Goal: Task Accomplishment & Management: Use online tool/utility

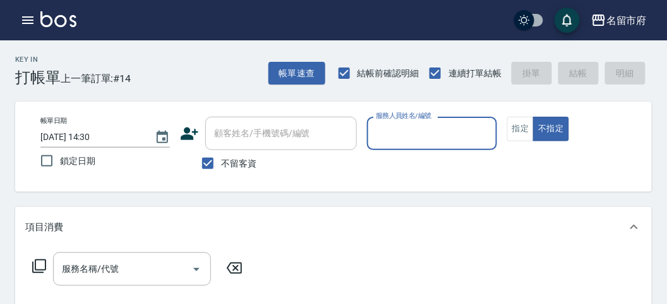
click at [384, 130] on input "服務人員姓名/編號" at bounding box center [431, 133] width 118 height 22
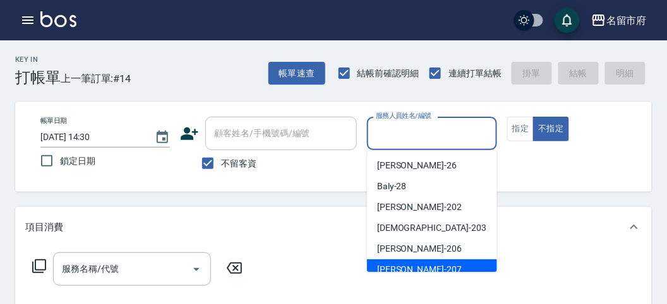
click at [408, 266] on span "[PERSON_NAME] -207" at bounding box center [419, 269] width 85 height 13
type input "[PERSON_NAME]-207"
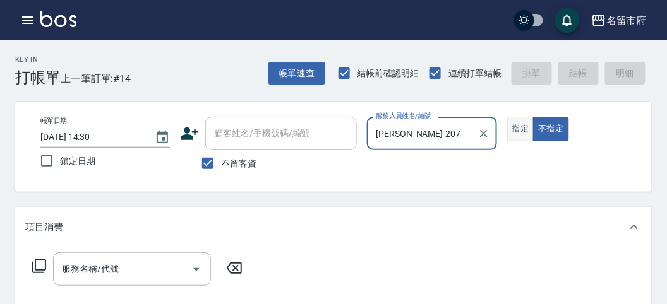
click at [516, 129] on button "指定" at bounding box center [520, 129] width 27 height 25
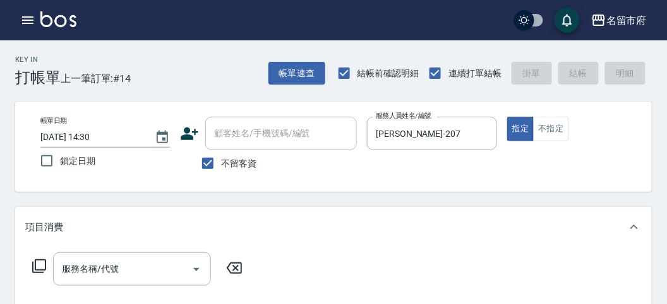
click at [35, 269] on icon at bounding box center [39, 266] width 15 height 15
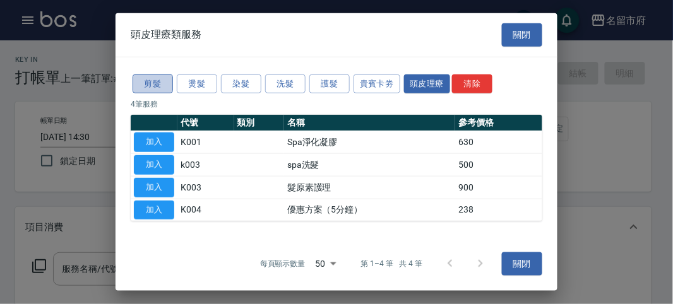
click at [145, 86] on button "剪髮" at bounding box center [153, 84] width 40 height 20
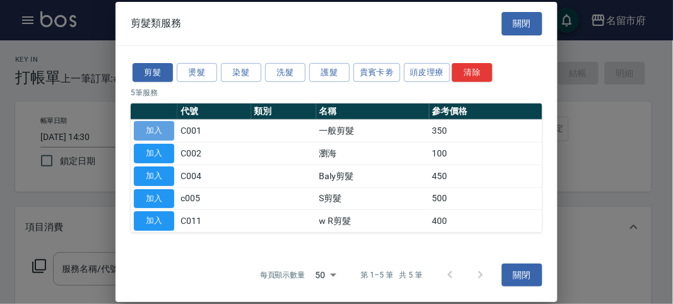
click at [165, 133] on button "加入" at bounding box center [154, 131] width 40 height 20
type input "一般剪髮(C001)"
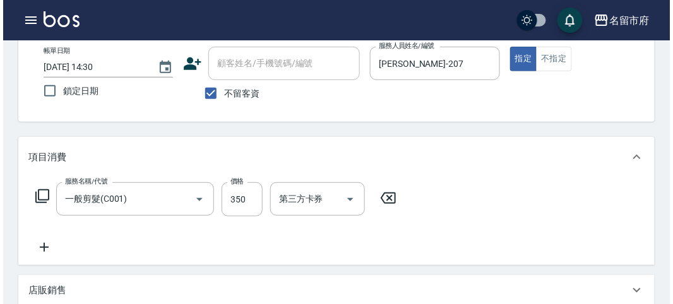
scroll to position [369, 0]
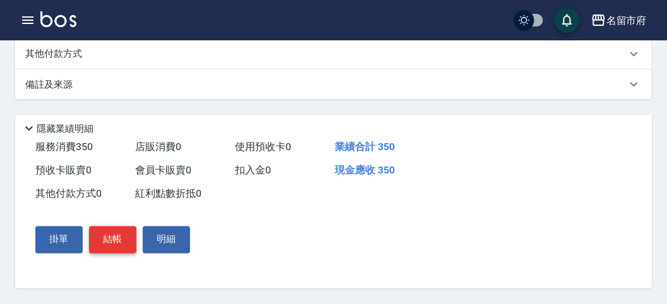
click at [117, 236] on button "結帳" at bounding box center [112, 240] width 47 height 27
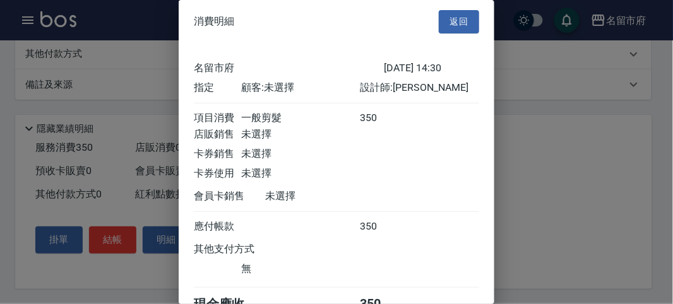
scroll to position [70, 0]
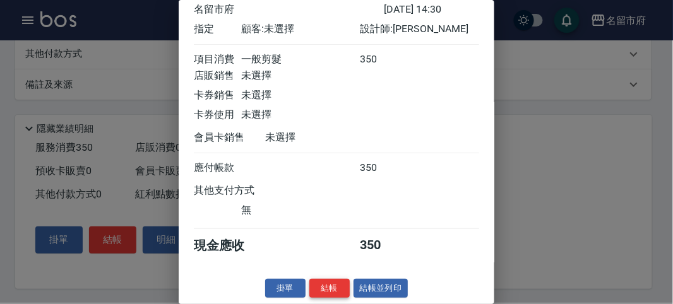
click at [329, 281] on button "結帳" at bounding box center [329, 289] width 40 height 20
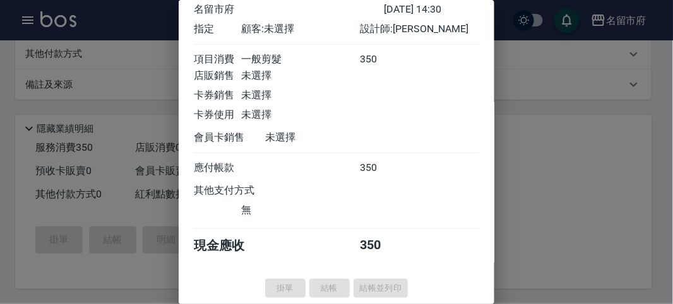
type input "[DATE] 15:21"
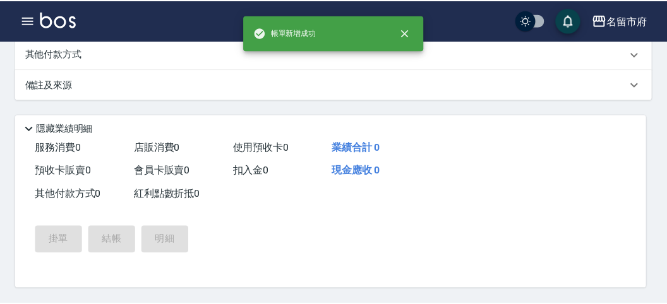
scroll to position [0, 0]
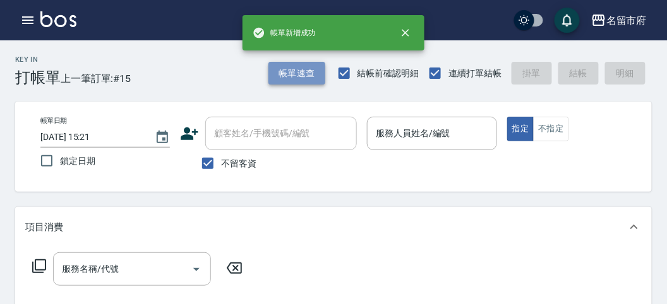
click at [295, 78] on button "帳單速查" at bounding box center [296, 73] width 57 height 23
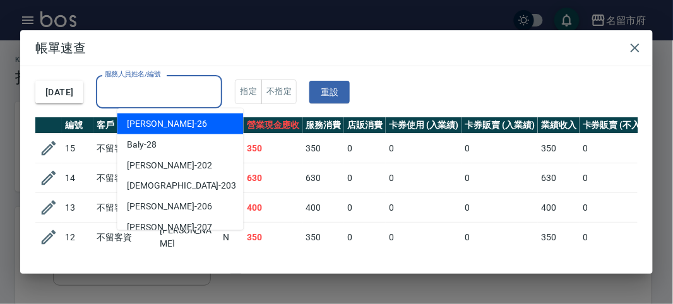
click at [207, 101] on input "服務人員姓名/編號" at bounding box center [159, 92] width 115 height 22
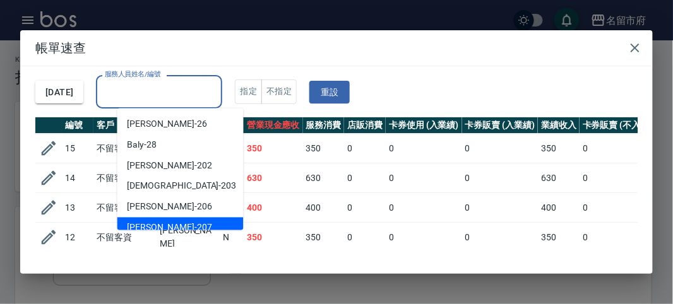
click at [197, 222] on div "[PERSON_NAME] -207" at bounding box center [180, 228] width 126 height 21
type input "[PERSON_NAME]-207"
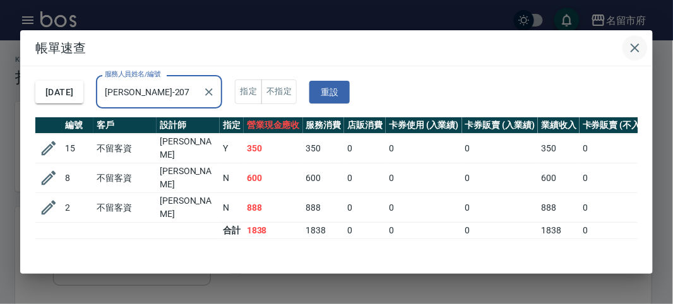
click at [636, 54] on icon "button" at bounding box center [634, 47] width 15 height 15
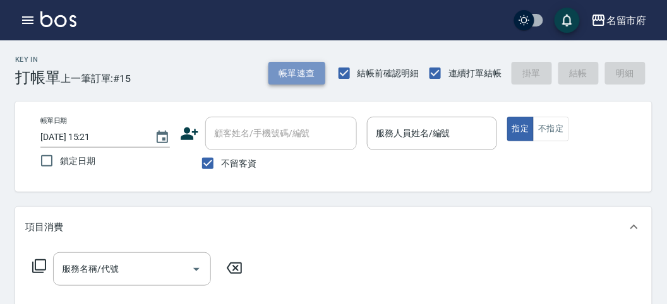
click at [275, 78] on button "帳單速查" at bounding box center [296, 73] width 57 height 23
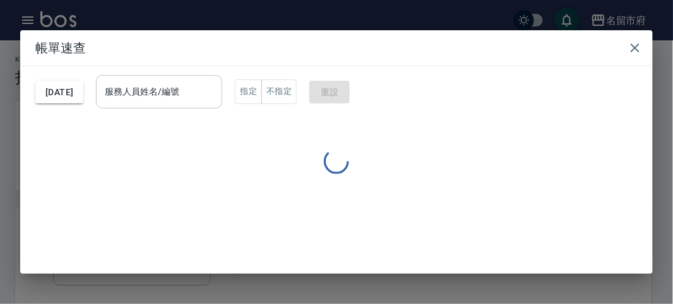
click at [217, 85] on input "服務人員姓名/編號" at bounding box center [159, 92] width 115 height 22
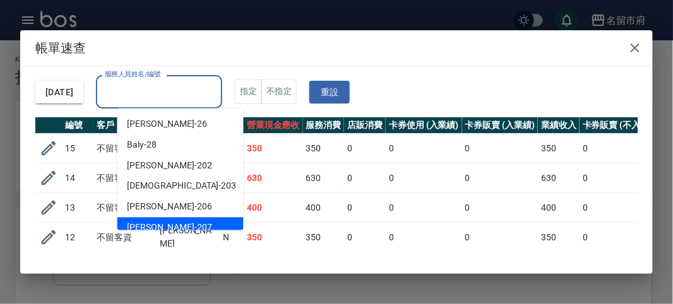
click at [192, 225] on div "[PERSON_NAME] -207" at bounding box center [180, 228] width 126 height 21
type input "[PERSON_NAME]-207"
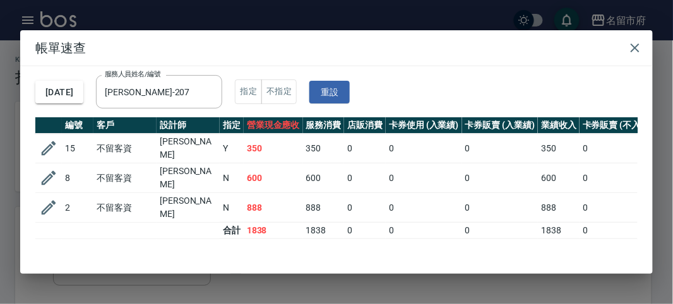
click at [336, 193] on td "888" at bounding box center [324, 208] width 42 height 30
drag, startPoint x: 636, startPoint y: 54, endPoint x: 636, endPoint y: 64, distance: 10.1
click at [636, 53] on icon "button" at bounding box center [634, 47] width 15 height 15
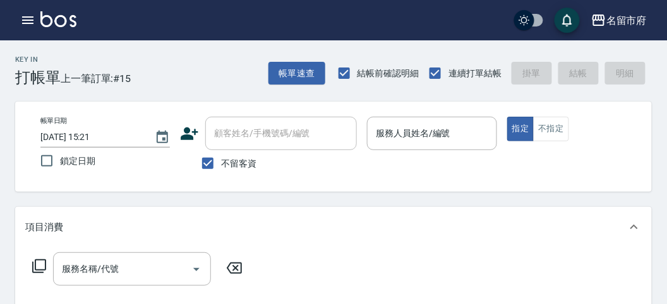
click at [645, 105] on div "帳單日期 [DATE] 15:21 鎖定日期 顧客姓名/手機號碼/編號 顧客姓名/手機號碼/編號 不留客資 服務人員姓名/編號 服務人員姓名/編號 指定 不指定" at bounding box center [333, 147] width 636 height 90
drag, startPoint x: 645, startPoint y: 105, endPoint x: 655, endPoint y: 105, distance: 10.1
click at [649, 105] on div "帳單日期 [DATE] 15:21 鎖定日期 顧客姓名/手機號碼/編號 顧客姓名/手機號碼/編號 不留客資 服務人員姓名/編號 服務人員姓名/編號 指定 不指定" at bounding box center [333, 147] width 636 height 90
